Goal: Transaction & Acquisition: Purchase product/service

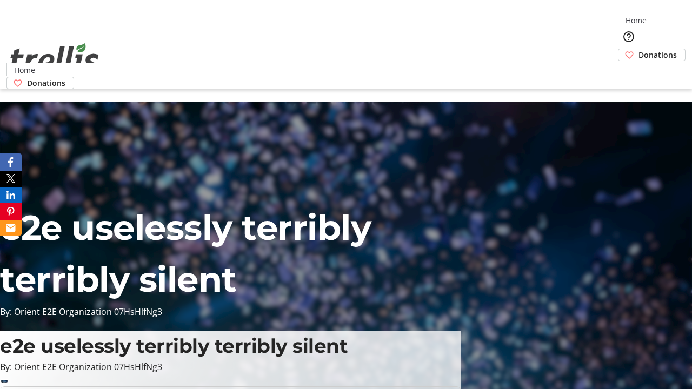
click at [639, 49] on span "Donations" at bounding box center [658, 54] width 38 height 11
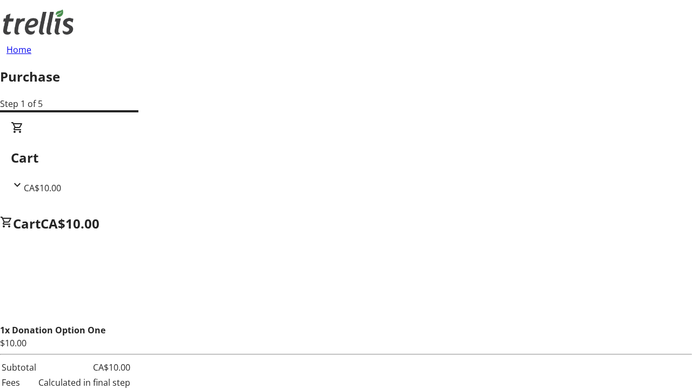
select select "CA"
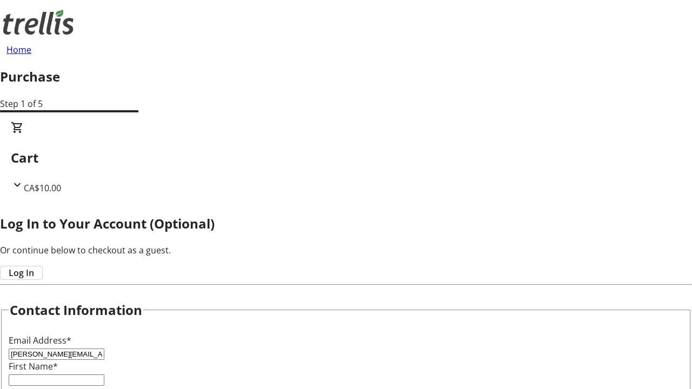
type input "[PERSON_NAME][EMAIL_ADDRESS][PERSON_NAME][DOMAIN_NAME]"
type input "[PERSON_NAME]"
type input "[STREET_ADDRESS][PERSON_NAME]"
type input "Kelowna"
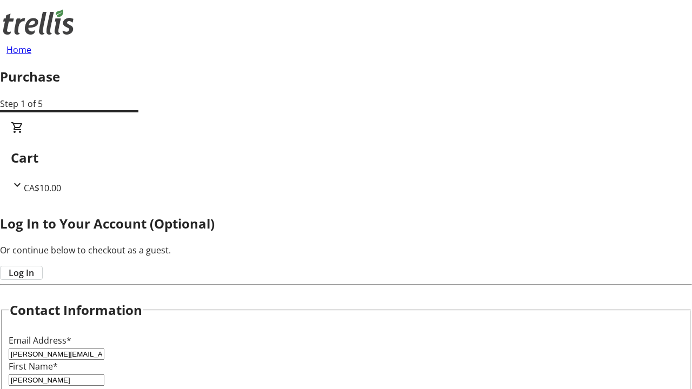
select select "BC"
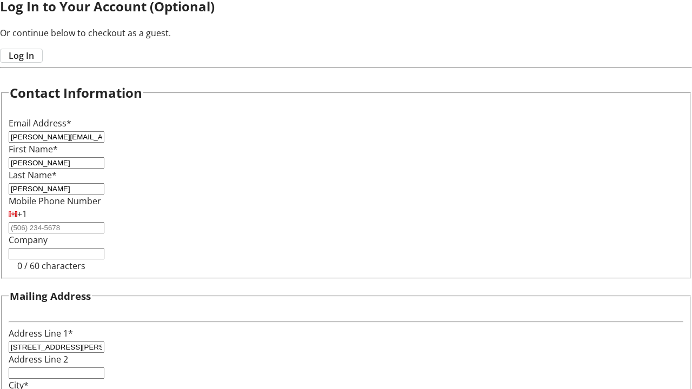
type input "Kelowna"
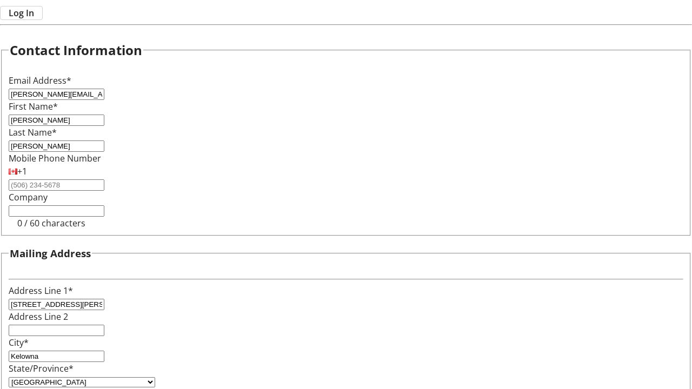
type input "V1Y 0C2"
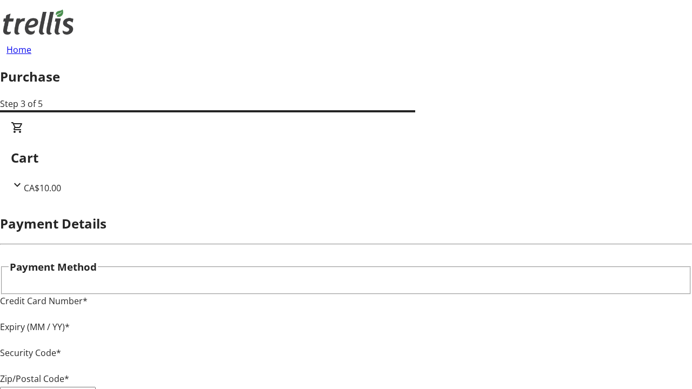
type input "V1Y 0C2"
